Goal: Find specific page/section: Find specific page/section

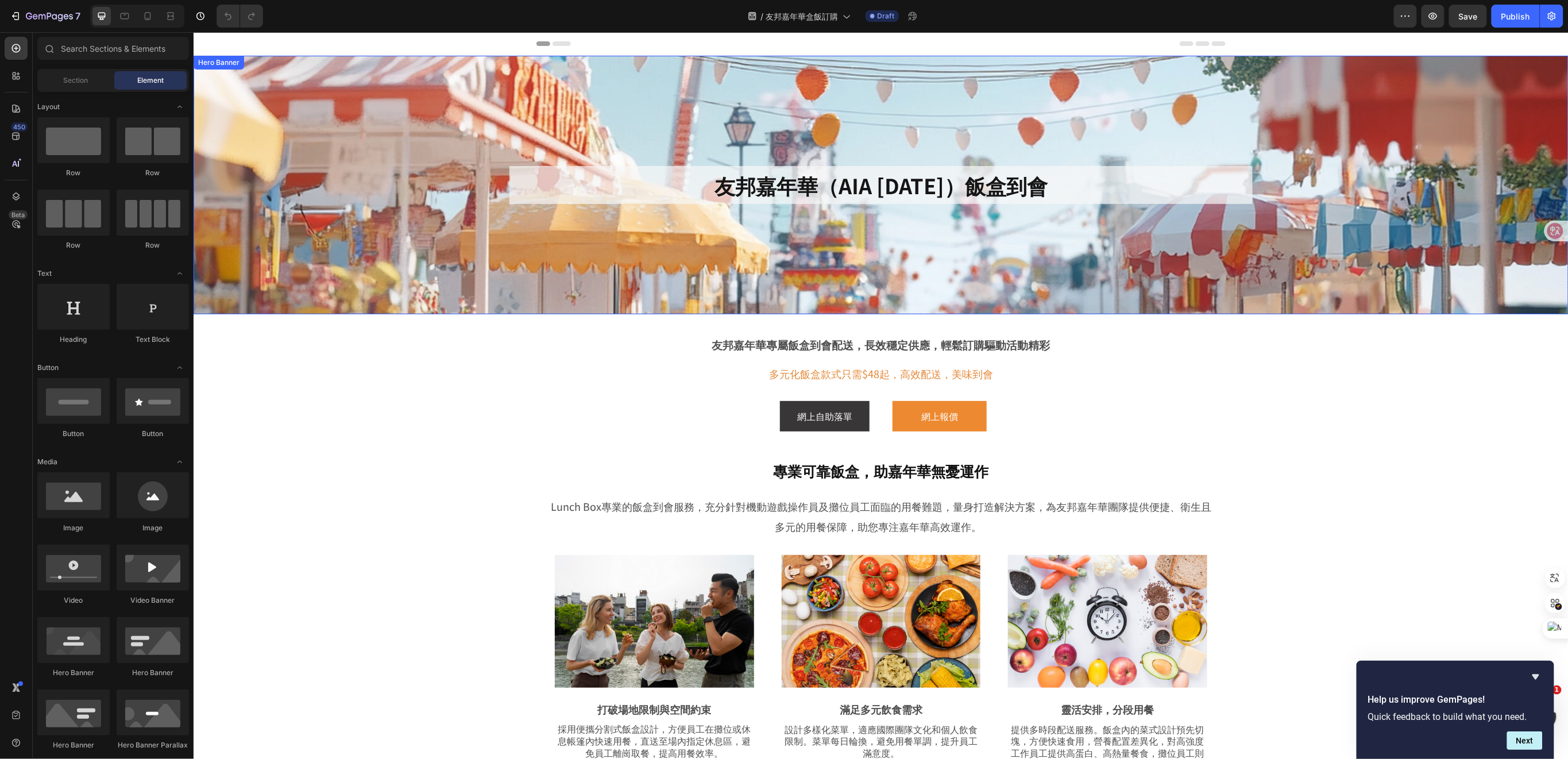
click at [1412, 267] on div "Background Image" at bounding box center [881, 184] width 1376 height 258
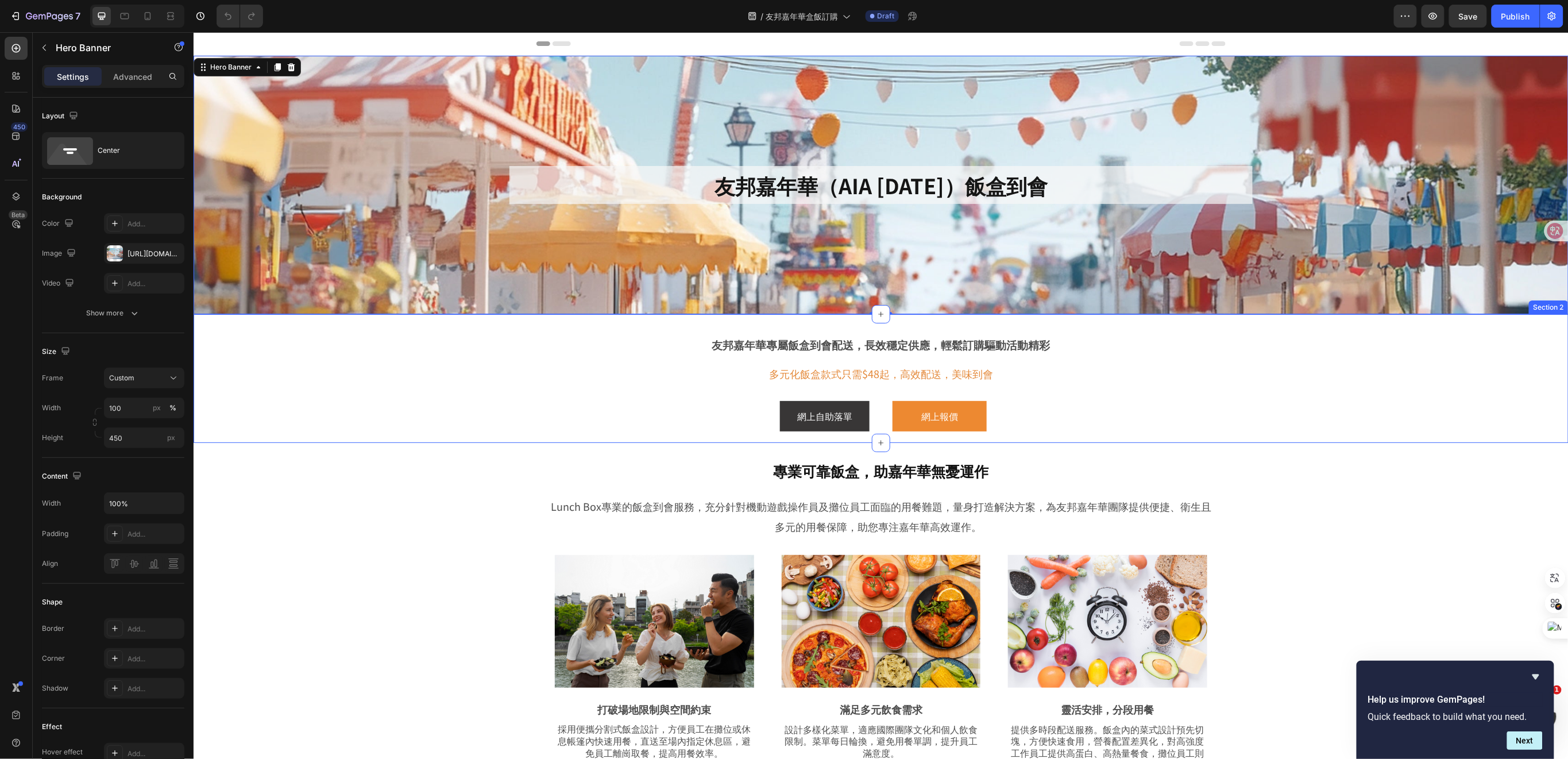
click at [1500, 366] on div "友邦嘉年華專屬飯盒到會配送，長效穩定供應，輕鬆訂購驅動活動精彩 Text Block 多元化飯盒款式只需$48起，高效配送，美味到會 Text Block R…" at bounding box center [881, 380] width 1318 height 123
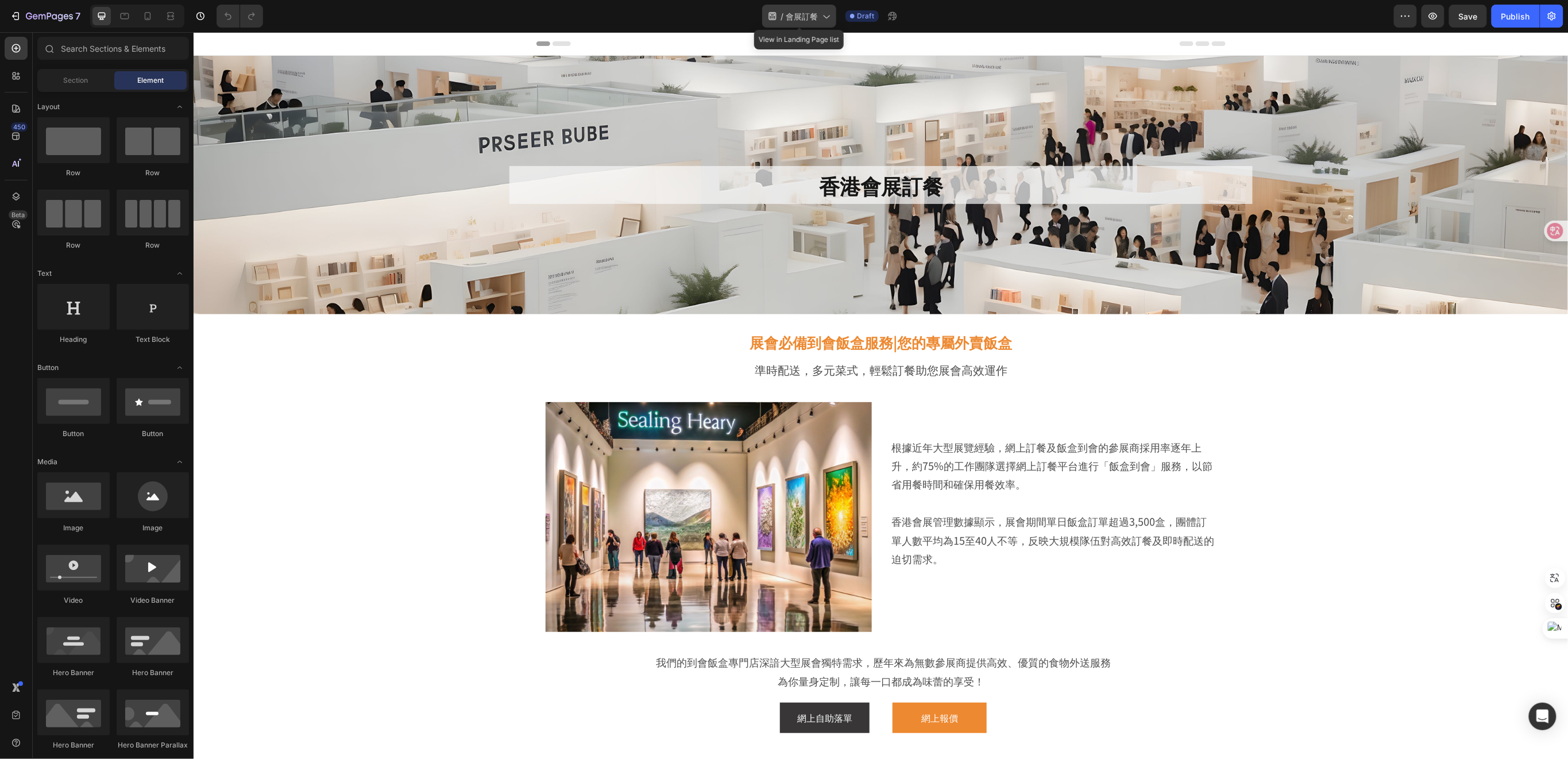
click at [823, 20] on icon at bounding box center [827, 17] width 12 height 12
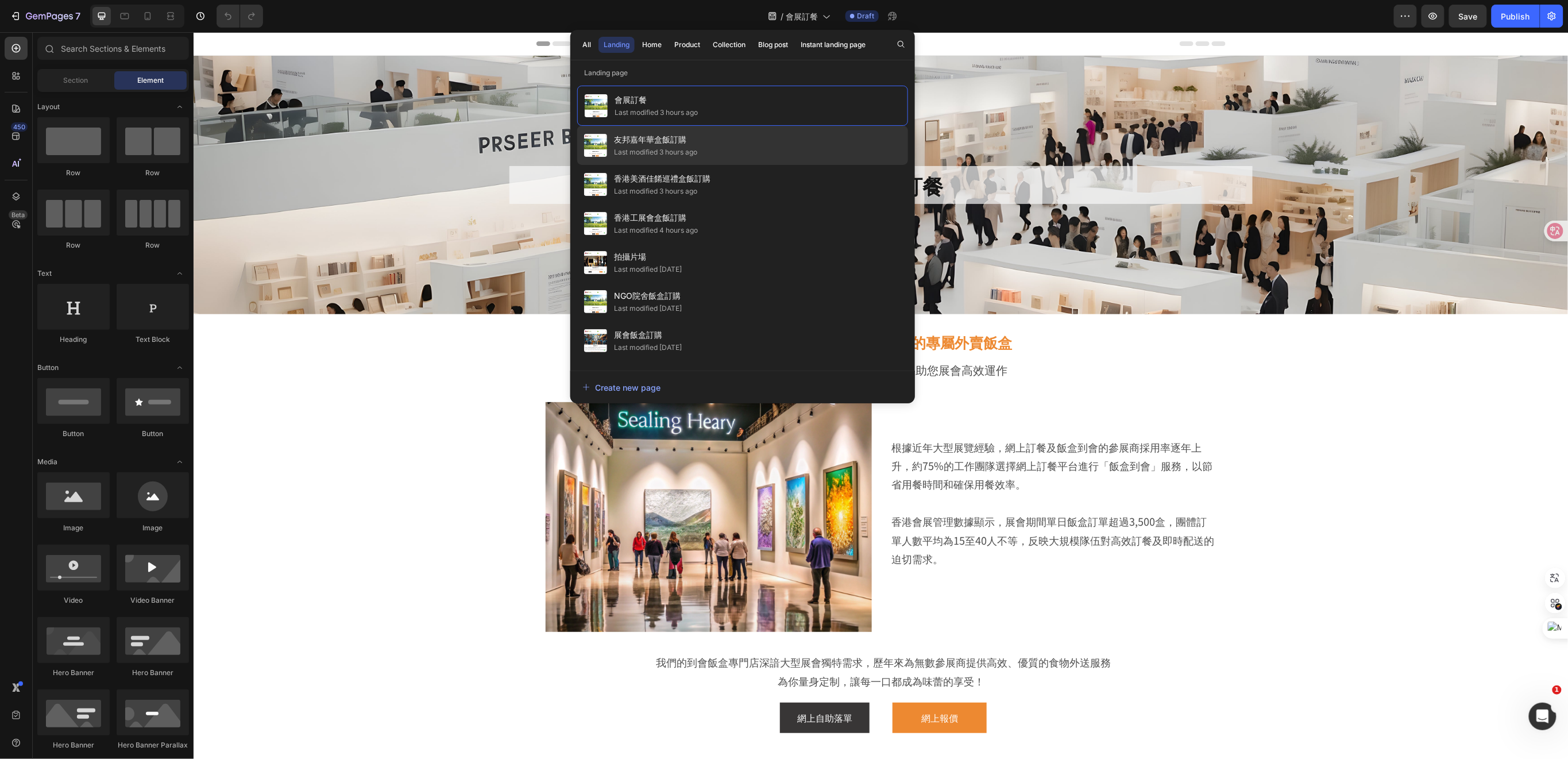
click at [767, 144] on div "友邦嘉年華盒飯訂購 Last modified 3 hours ago" at bounding box center [742, 145] width 331 height 39
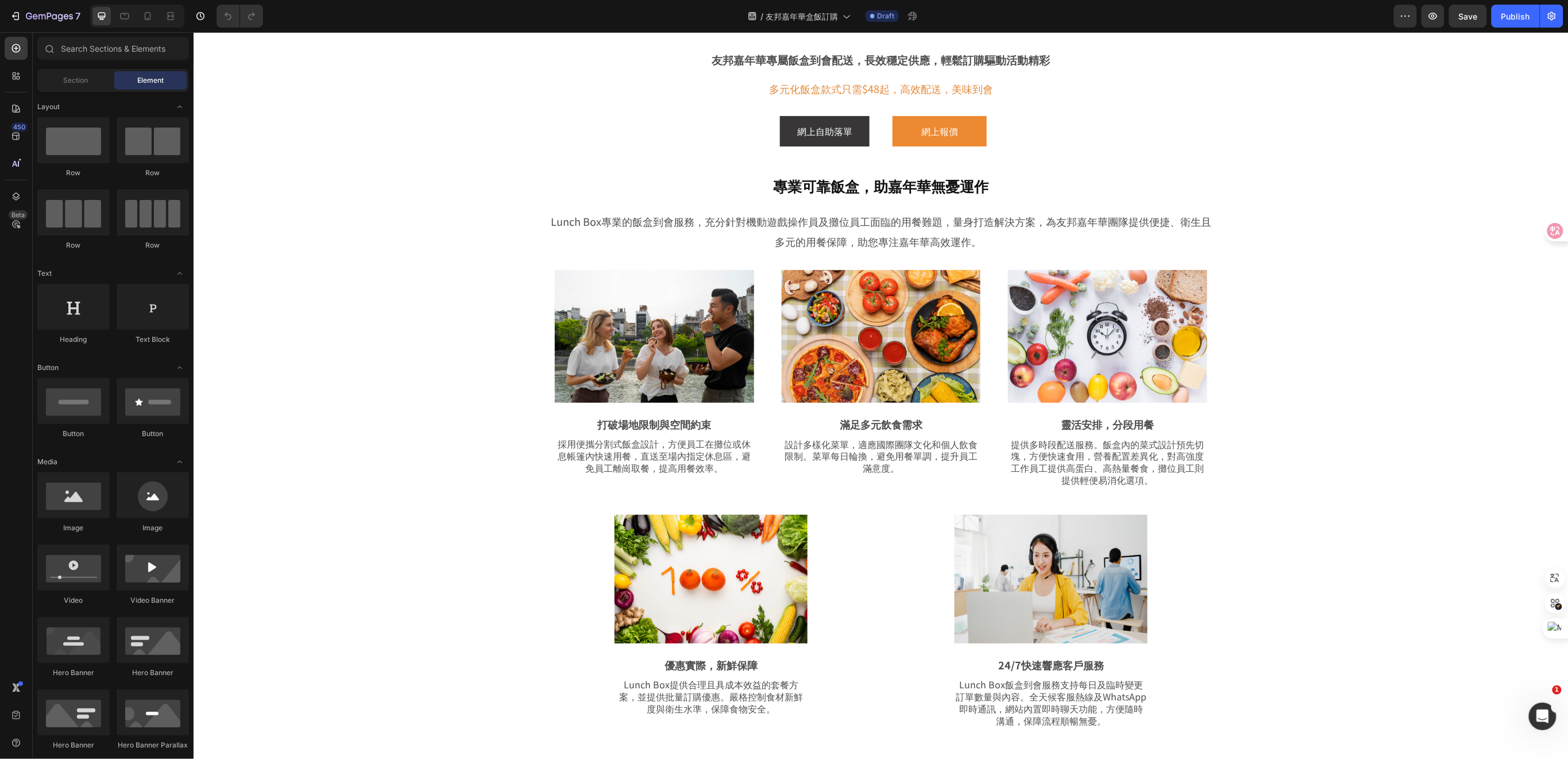
scroll to position [77, 0]
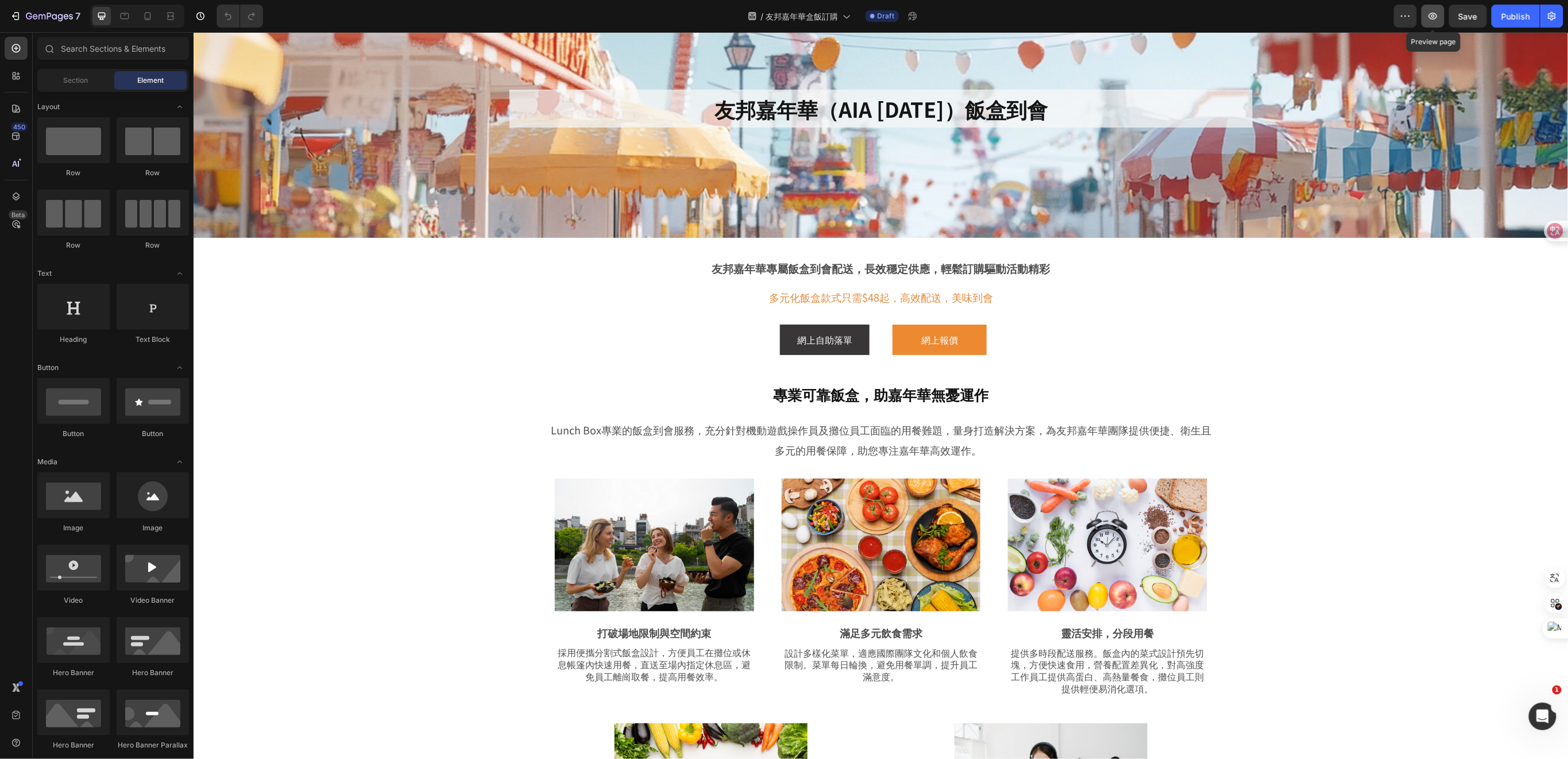
click at [1435, 18] on icon "button" at bounding box center [1433, 17] width 12 height 12
click at [815, 16] on span "友邦嘉年華盒飯訂購" at bounding box center [802, 17] width 73 height 12
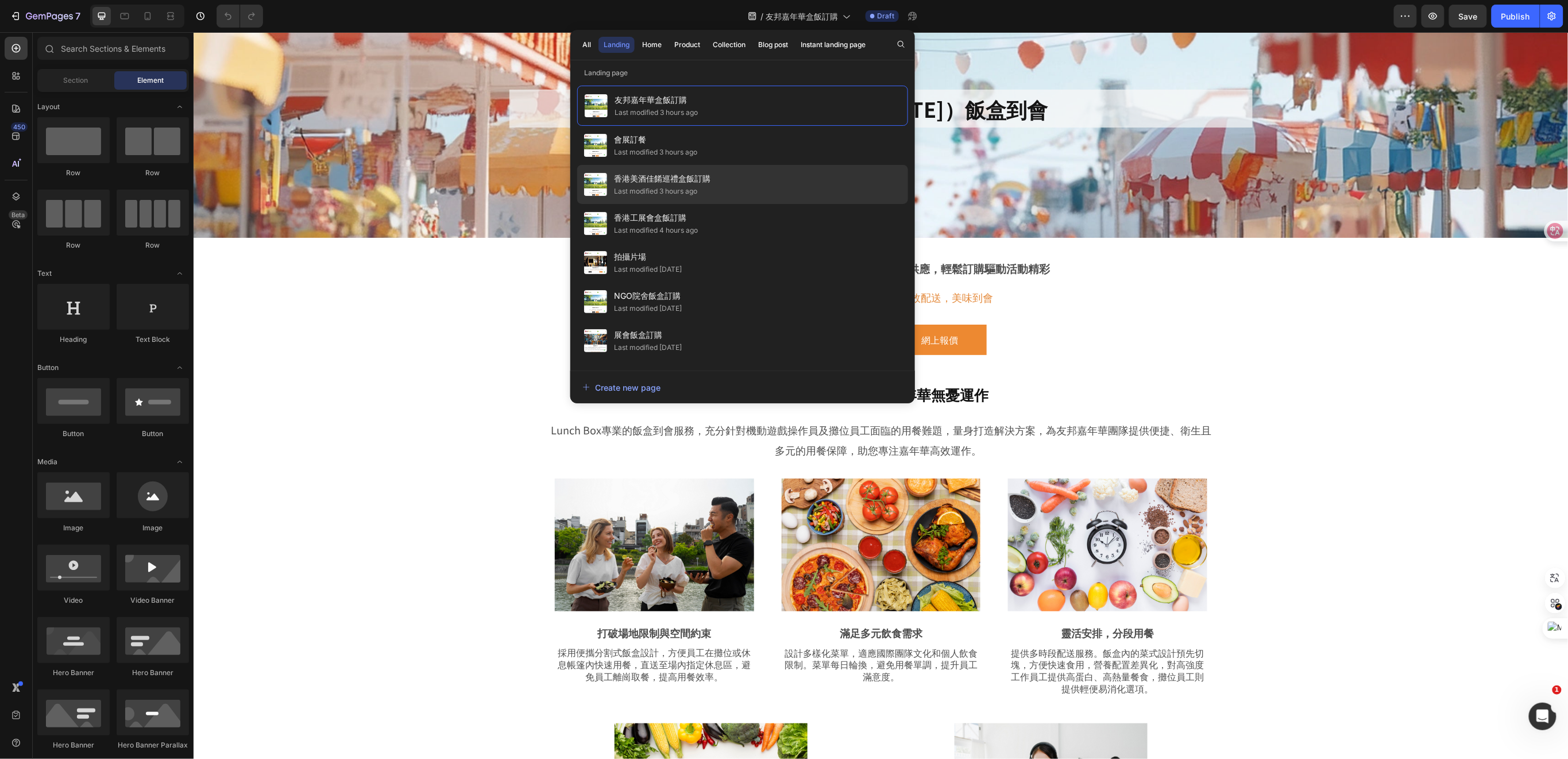
click at [663, 181] on span "香港美酒佳餚巡禮盒飯訂購" at bounding box center [662, 179] width 96 height 14
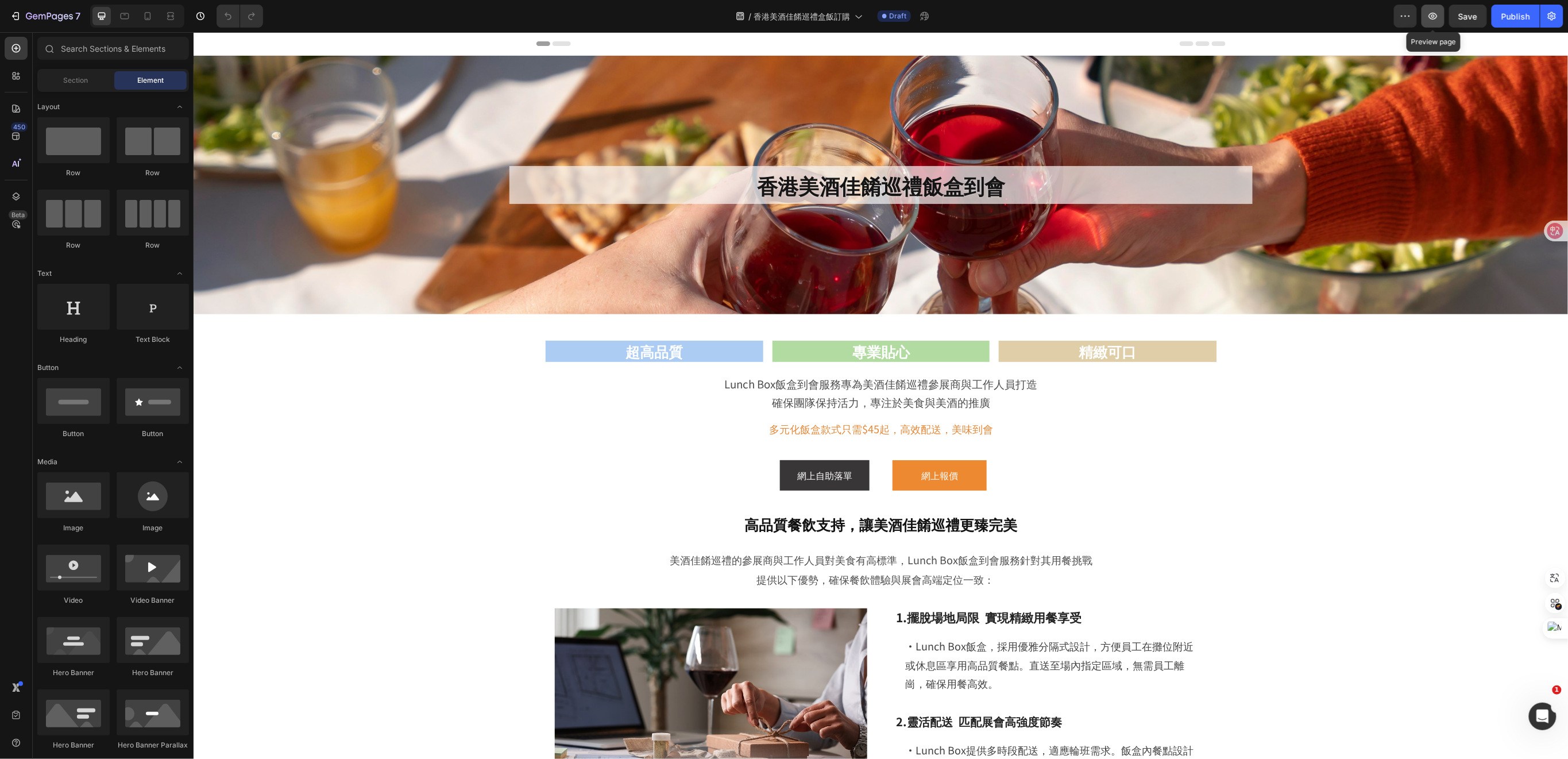
click at [1424, 11] on button "button" at bounding box center [1433, 16] width 23 height 23
click at [833, 17] on span "香港美酒佳餚巡禮盒飯訂購" at bounding box center [802, 17] width 96 height 12
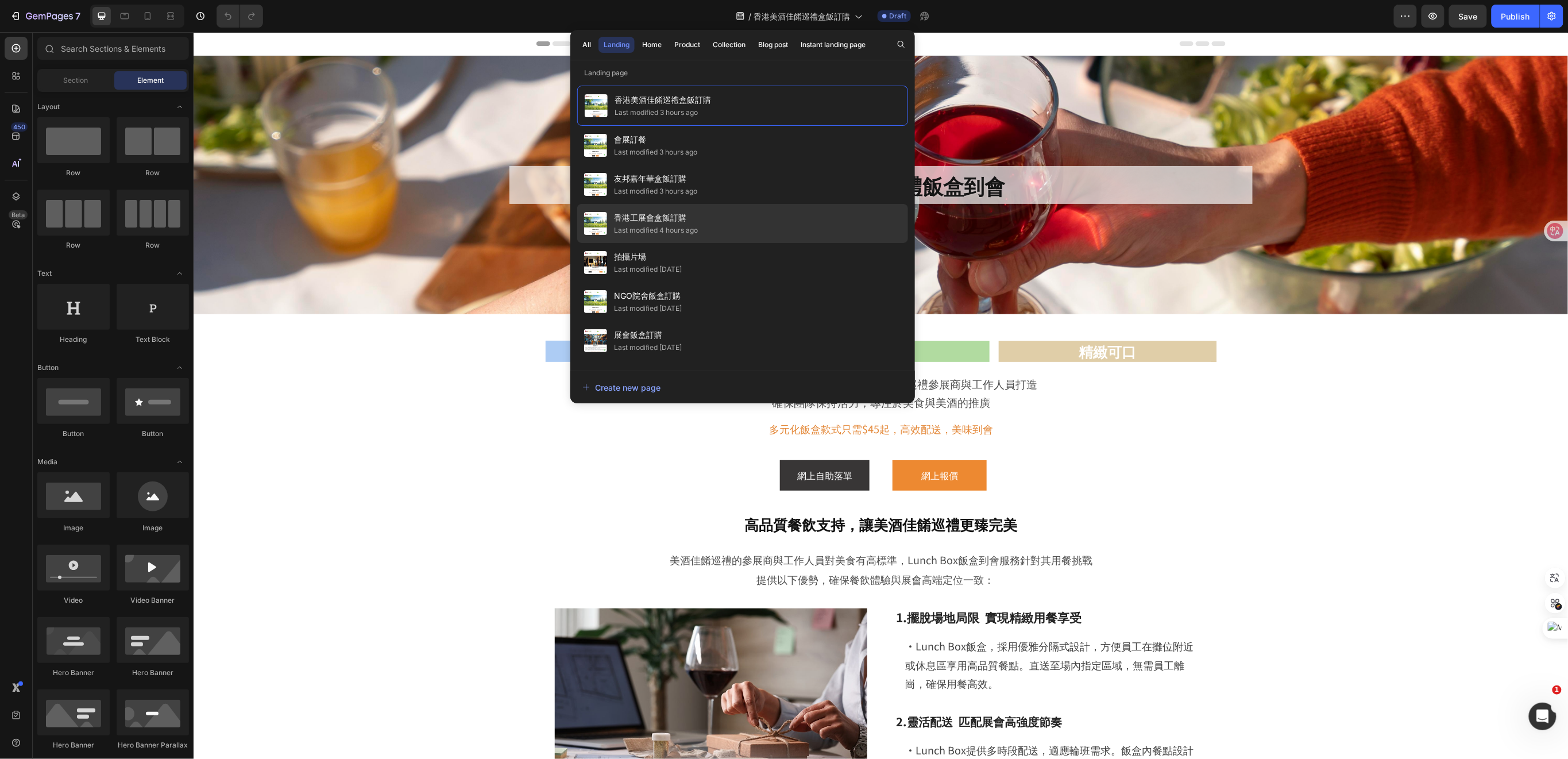
click at [681, 220] on span "香港工展會盒飯訂購" at bounding box center [655, 218] width 83 height 14
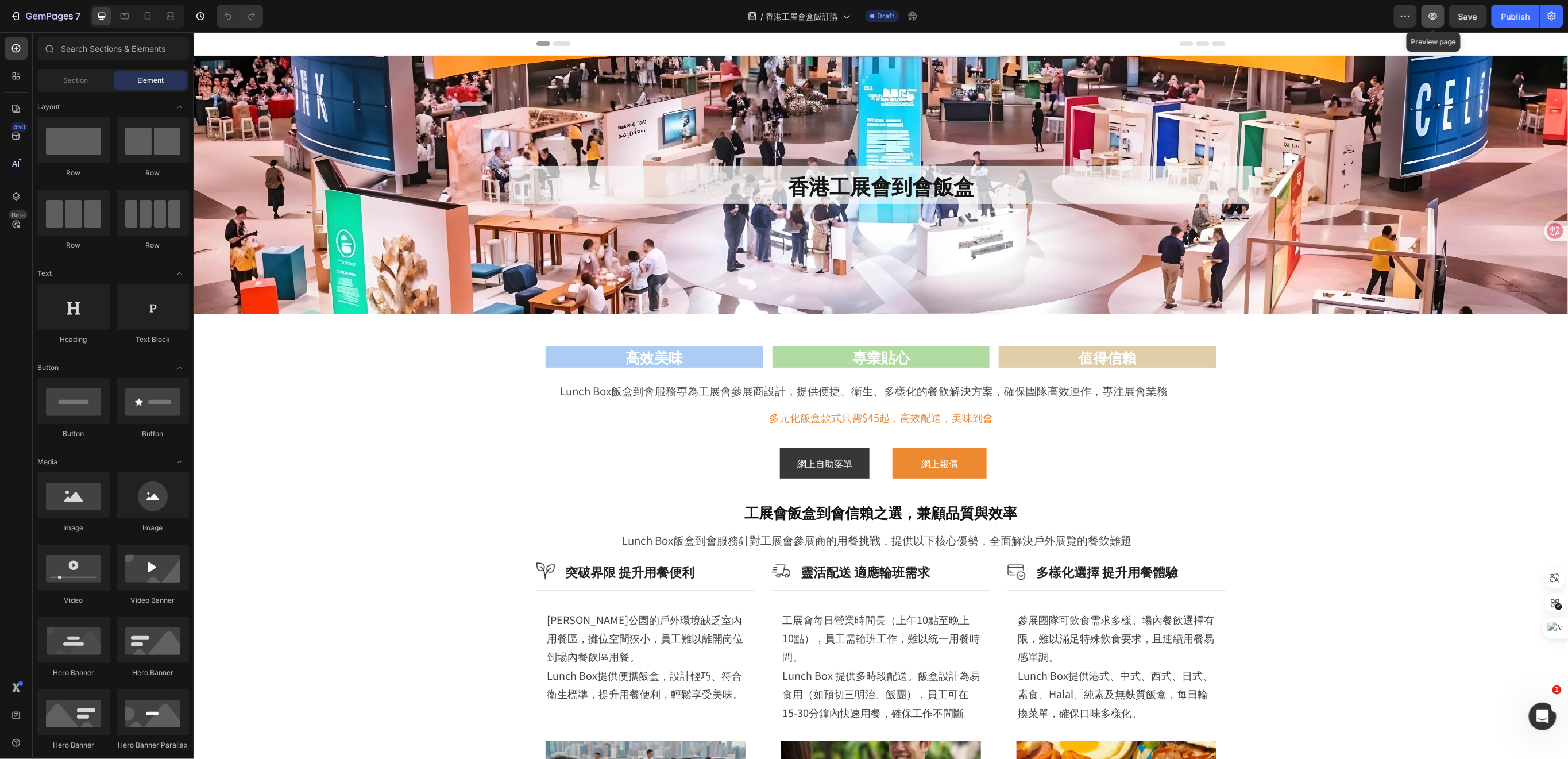
click at [1436, 11] on icon "button" at bounding box center [1433, 17] width 12 height 12
click at [85, 79] on span "Section" at bounding box center [76, 81] width 25 height 11
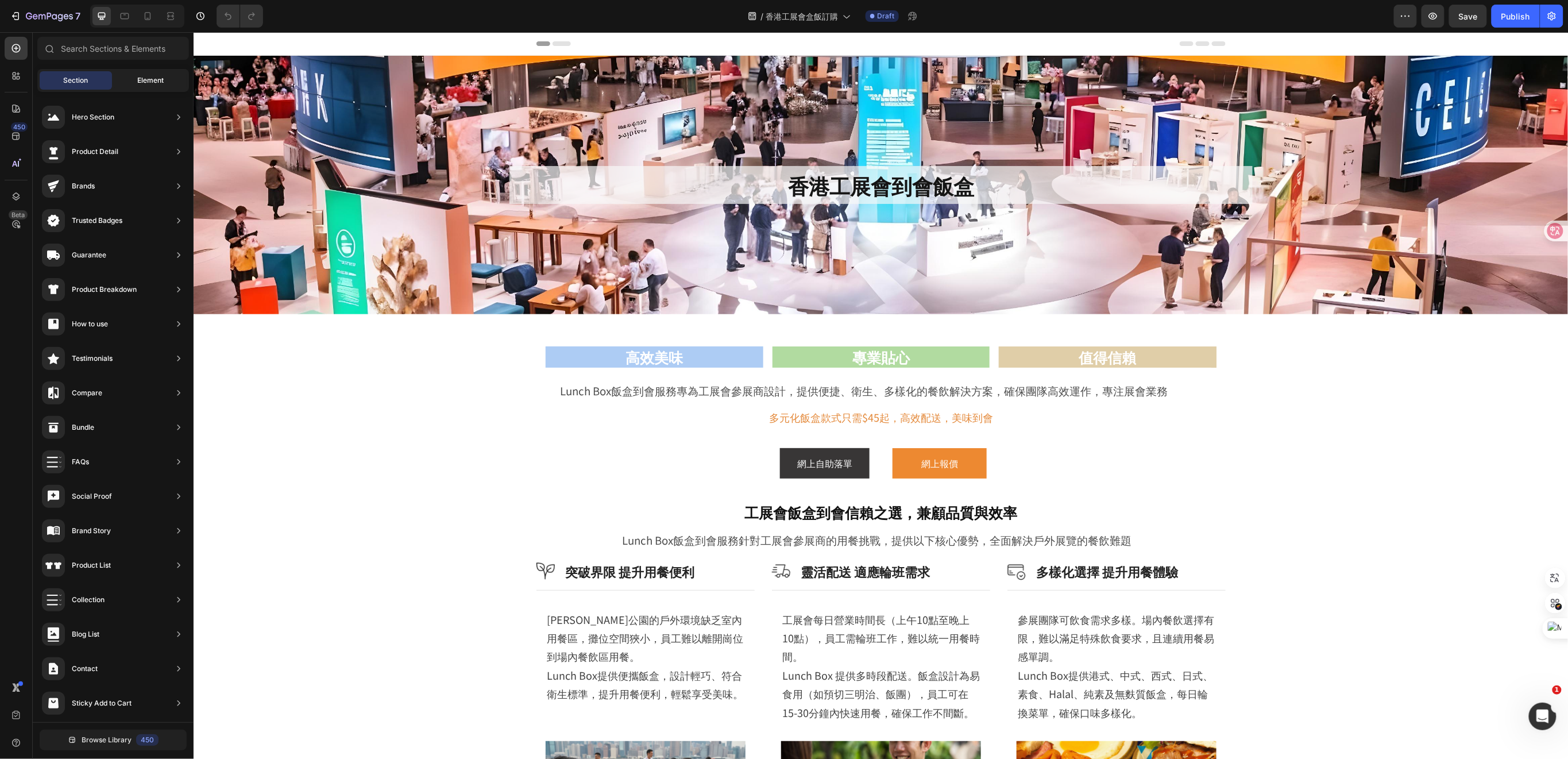
click at [153, 86] on div "Element" at bounding box center [150, 81] width 73 height 19
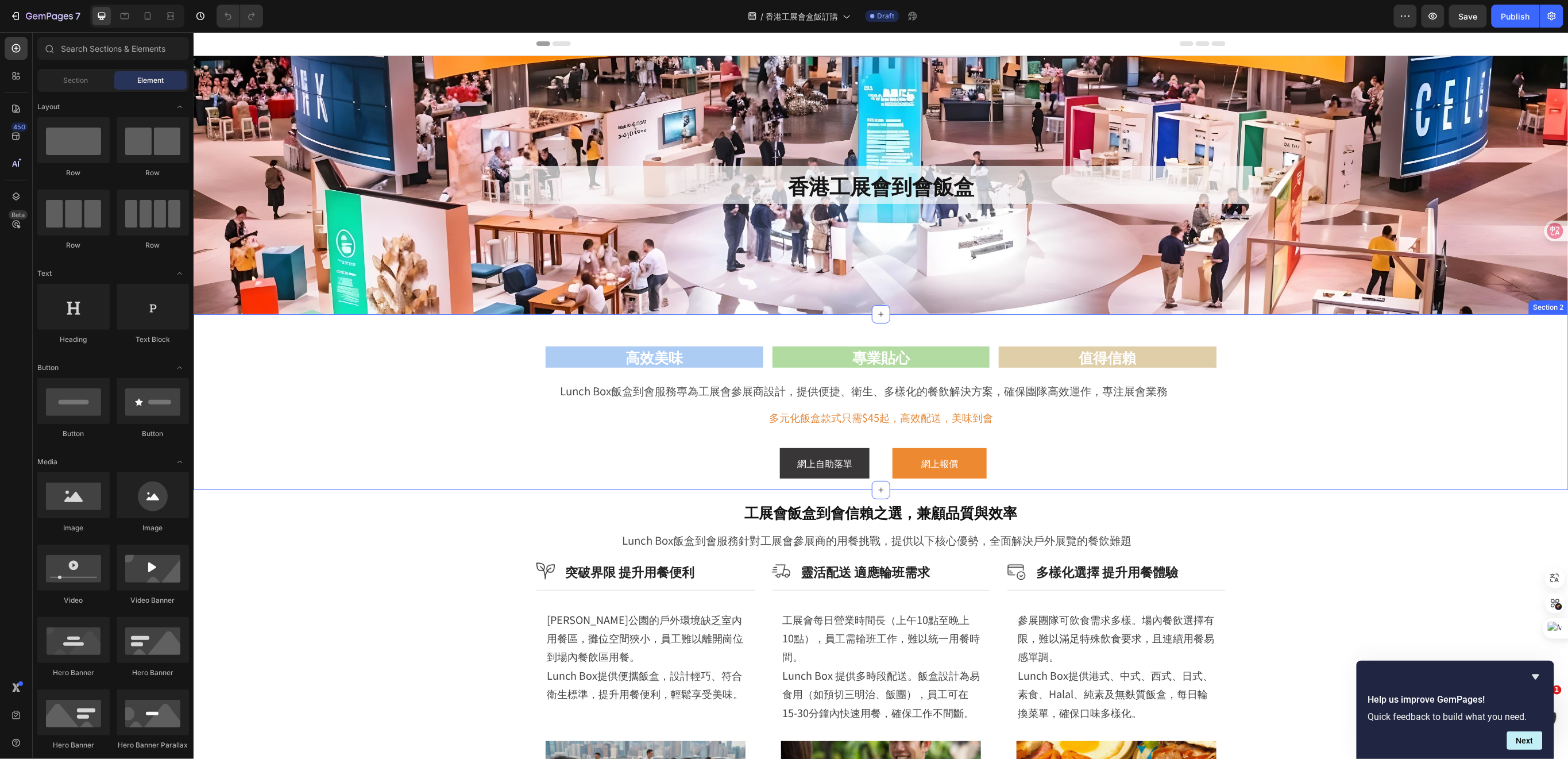
click at [372, 373] on div "高效美味 Heading 專業貼心 Heading 值得信賴 Heading Row Lunch Box飯盒到會服務專為工展會參展商設計，提供便捷、衛生、多樣…" at bounding box center [881, 407] width 1318 height 164
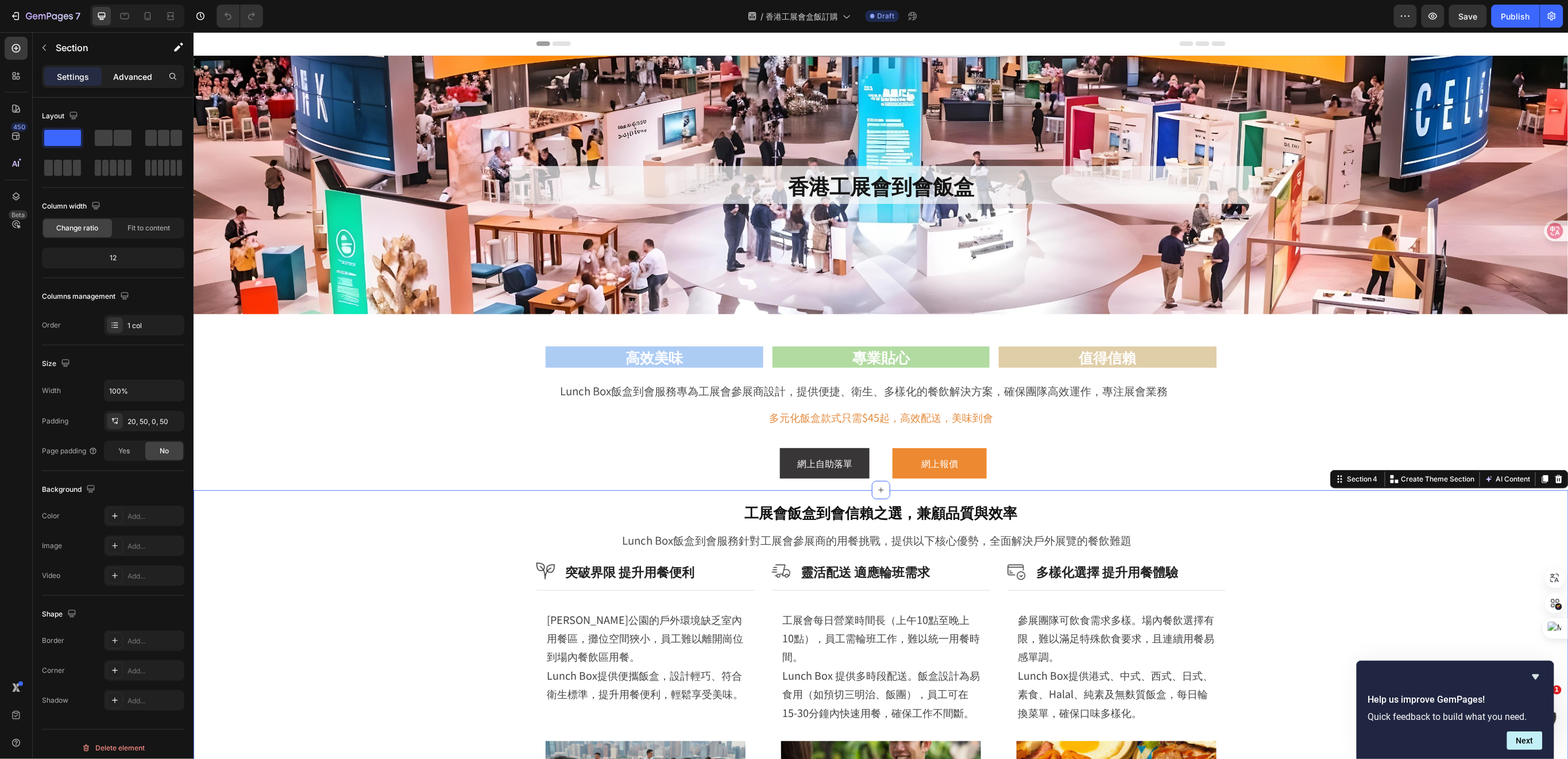
click at [134, 81] on p "Advanced" at bounding box center [133, 77] width 39 height 12
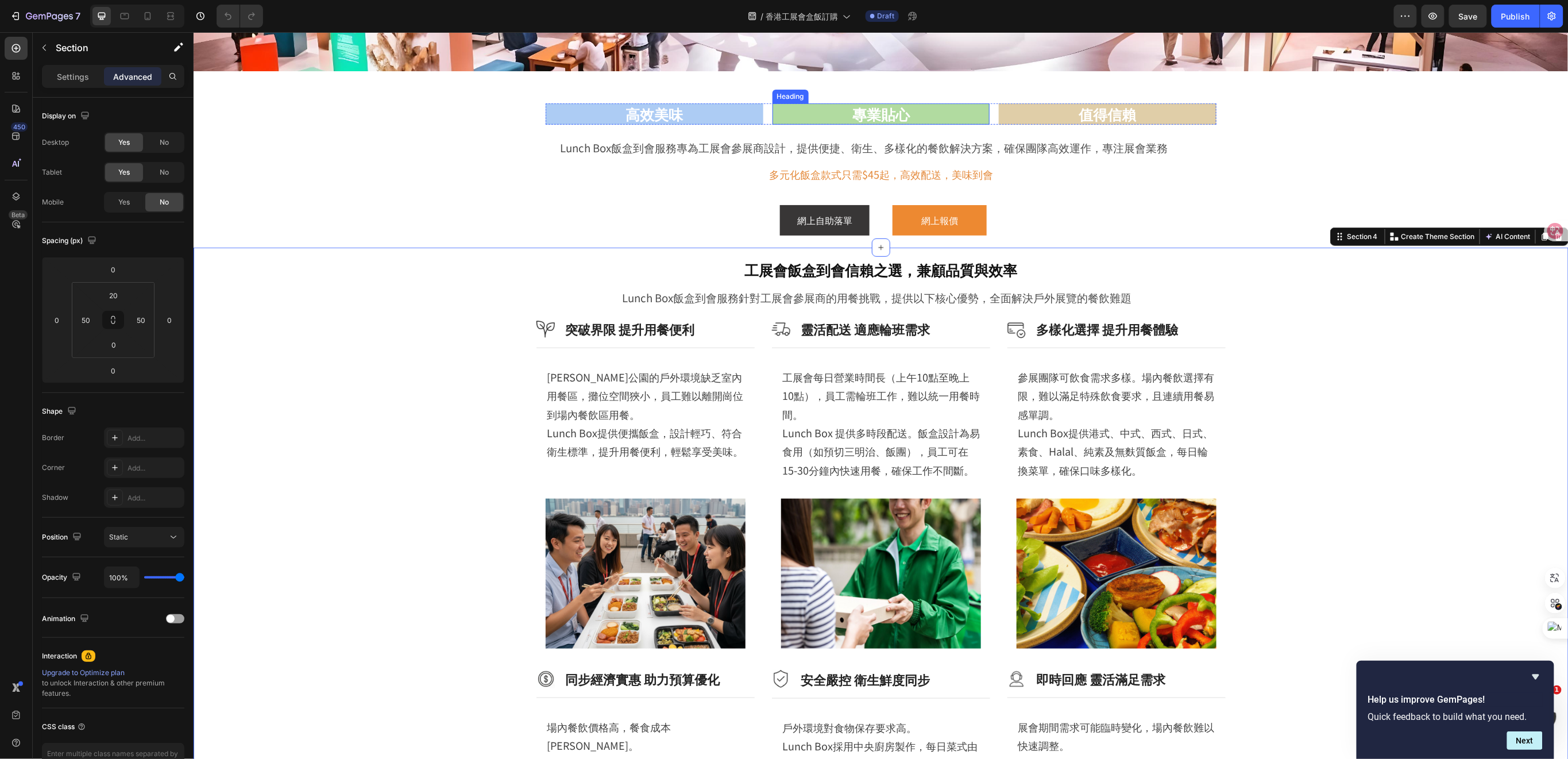
scroll to position [230, 0]
